Goal: Task Accomplishment & Management: Use online tool/utility

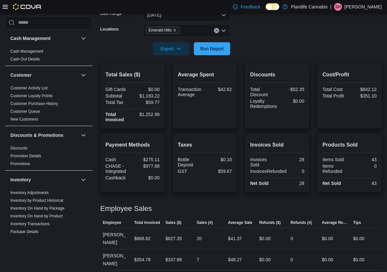
scroll to position [131, 0]
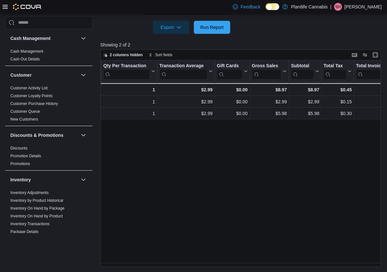
scroll to position [0, 227]
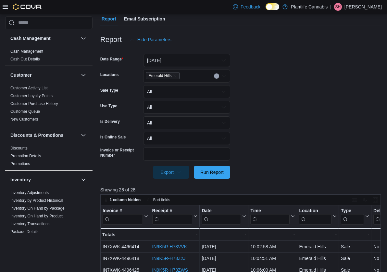
scroll to position [212, 0]
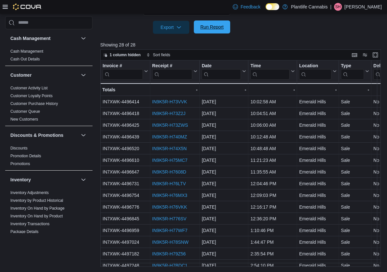
click at [216, 25] on span "Run Report" at bounding box center [211, 27] width 23 height 6
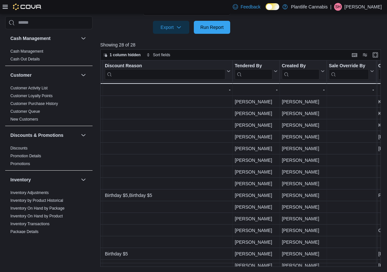
scroll to position [0, 750]
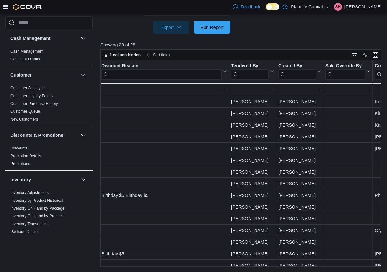
click at [262, 71] on input "search" at bounding box center [250, 74] width 38 height 10
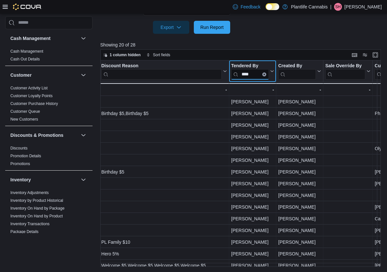
type input "****"
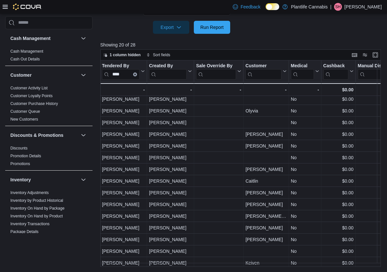
scroll to position [0, 879]
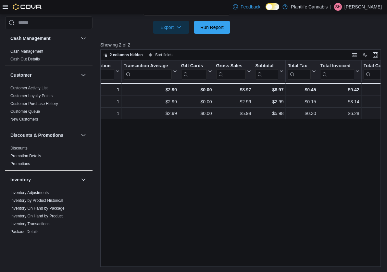
scroll to position [0, 265]
